Goal: Navigation & Orientation: Find specific page/section

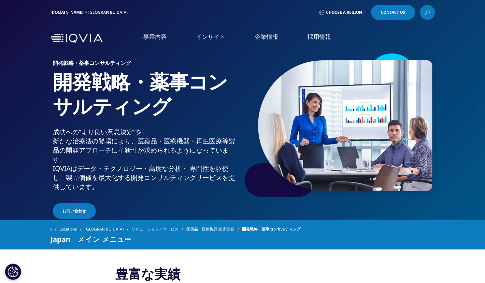
click at [327, 36] on link "採用情報" at bounding box center [319, 37] width 23 height 8
click at [35, 85] on link "IQVIAグループ" at bounding box center [89, 83] width 158 height 7
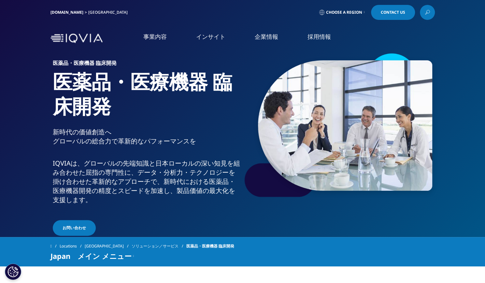
click at [269, 35] on link "企業情報" at bounding box center [266, 37] width 23 height 8
click at [17, 82] on link "概要" at bounding box center [89, 82] width 158 height 7
